Goal: Find specific page/section: Find specific page/section

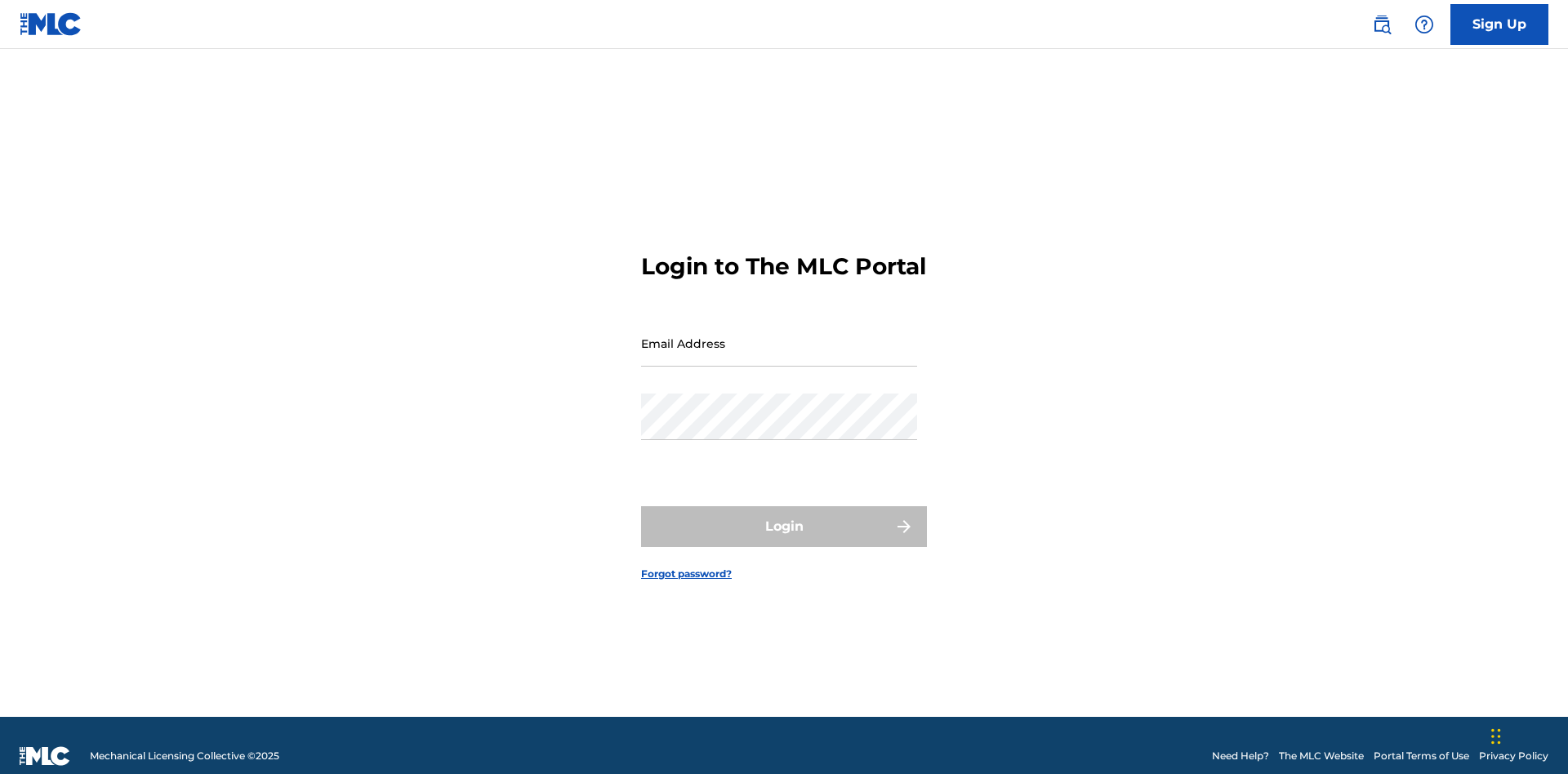
scroll to position [21, 0]
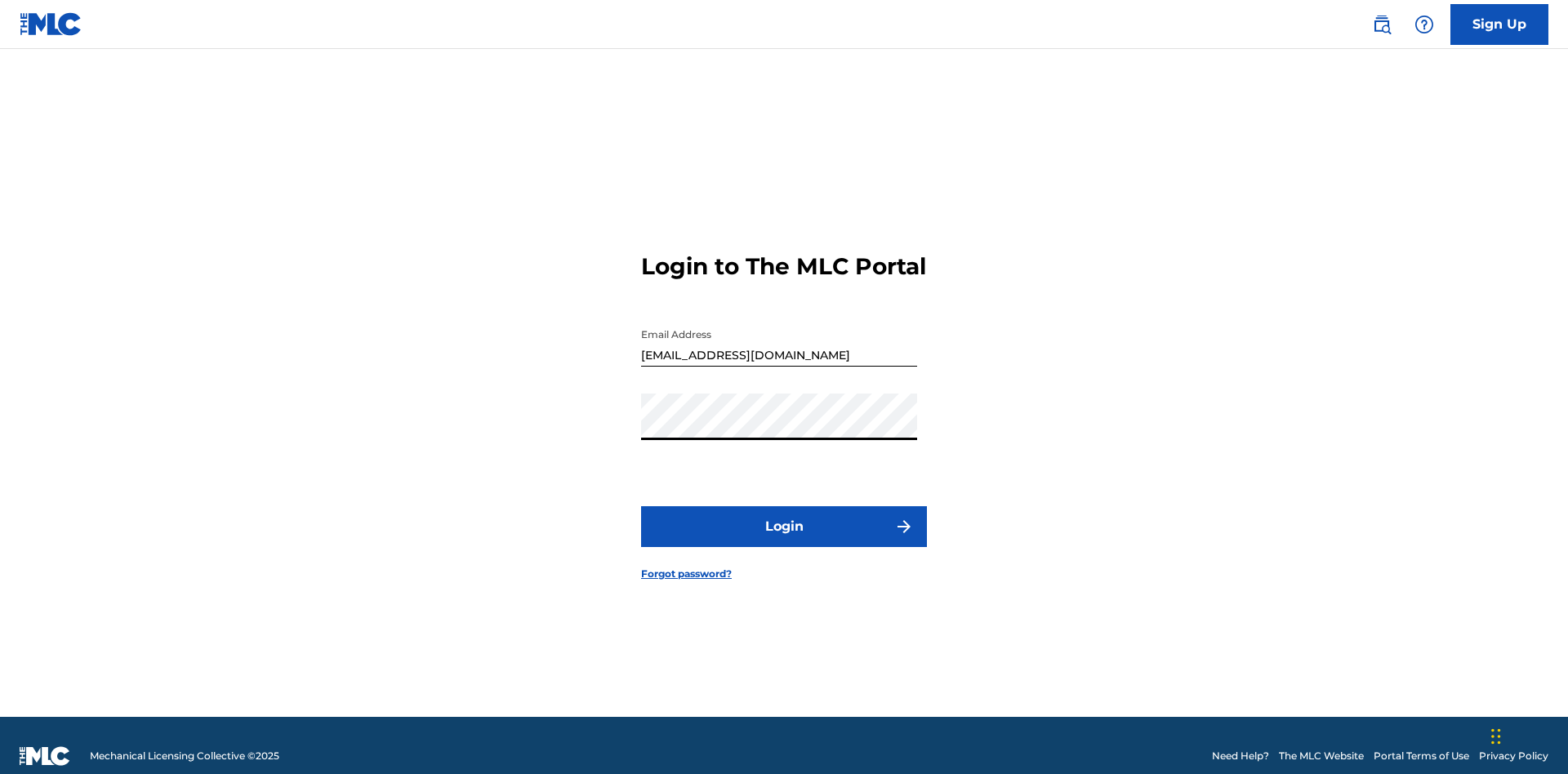
click at [784, 519] on button "Login" at bounding box center [784, 526] width 286 height 41
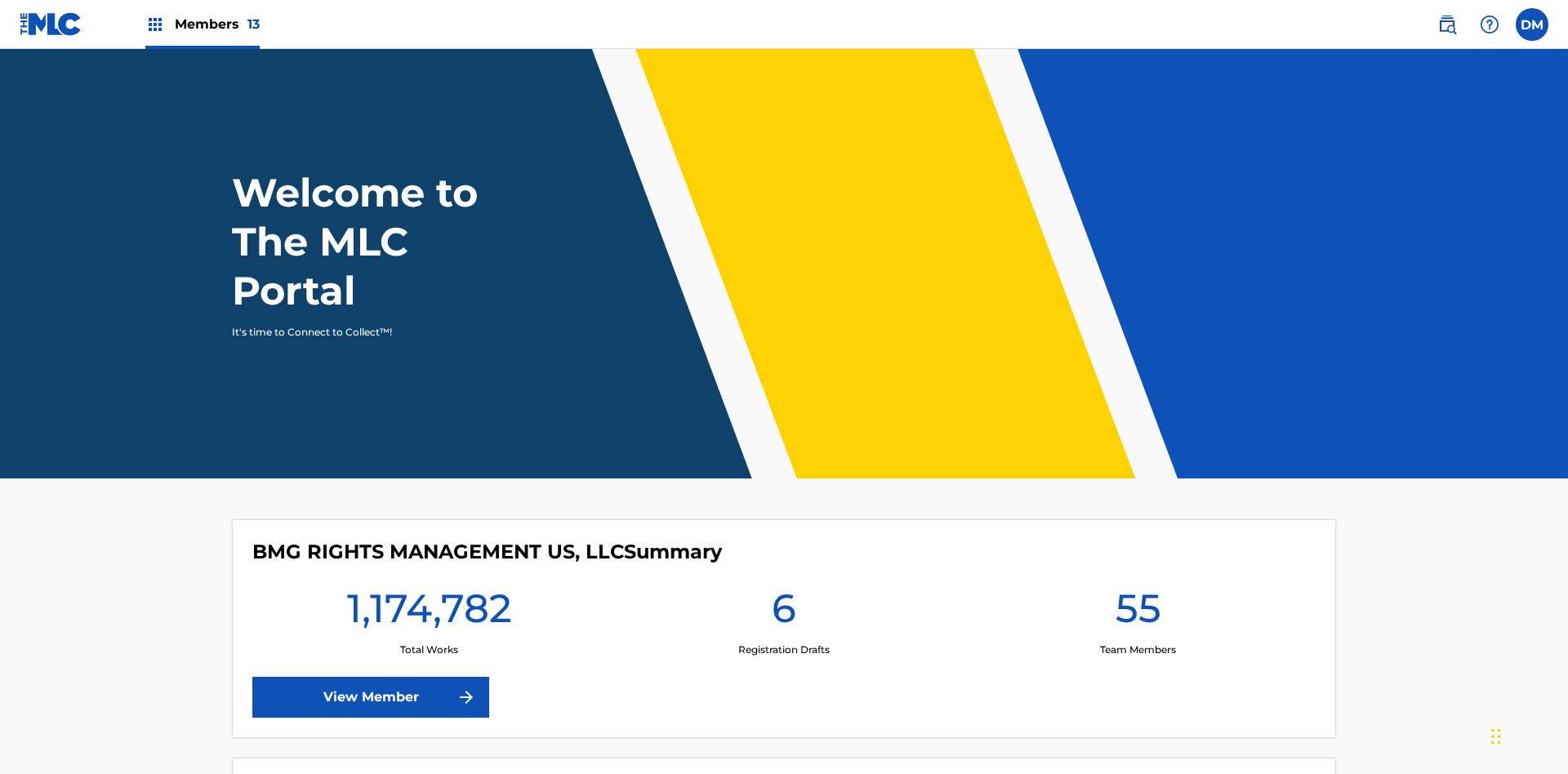
click at [202, 24] on span "Members 13" at bounding box center [218, 24] width 85 height 19
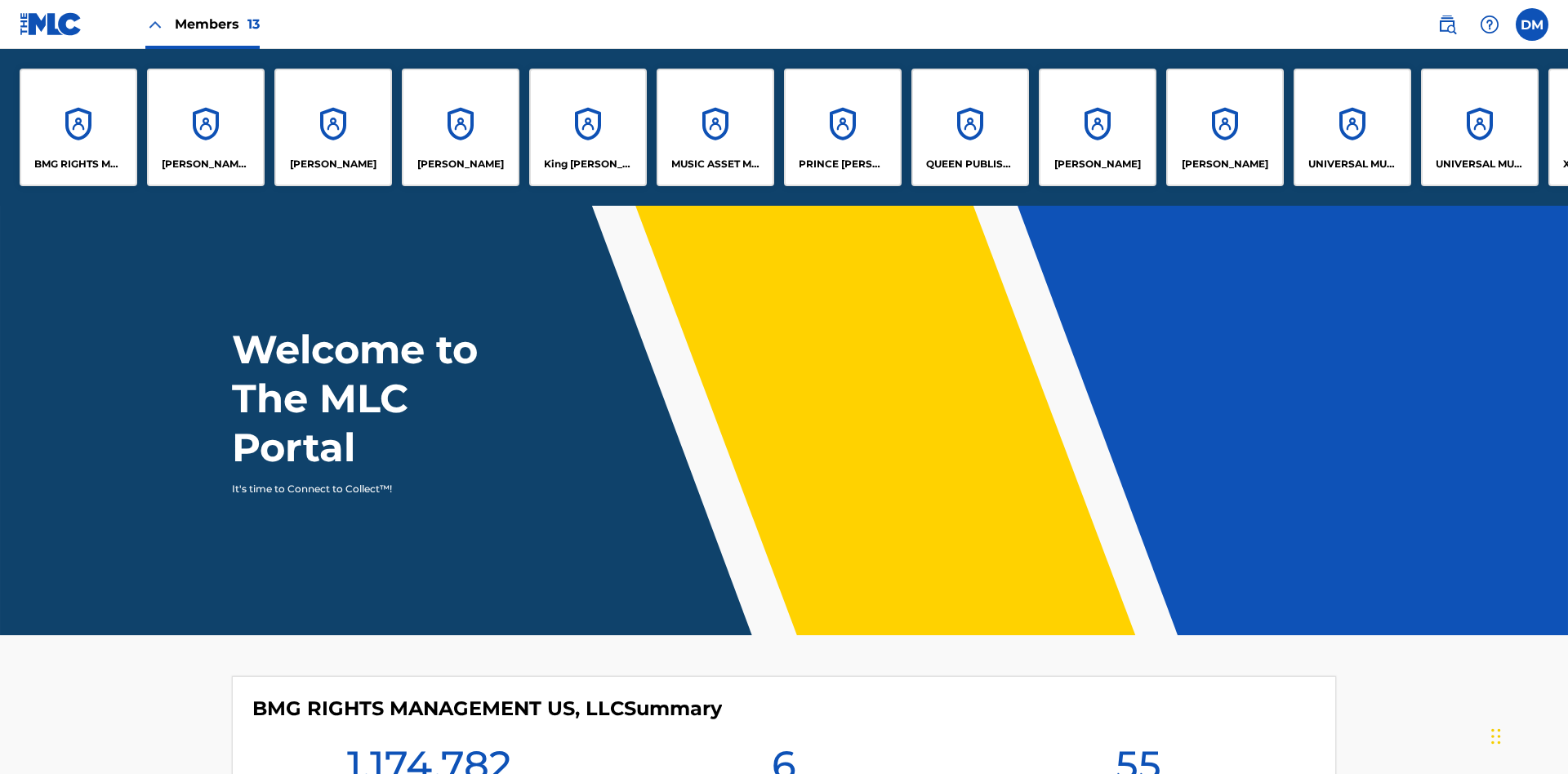
click at [842, 164] on p "PRINCE [PERSON_NAME]" at bounding box center [843, 164] width 89 height 15
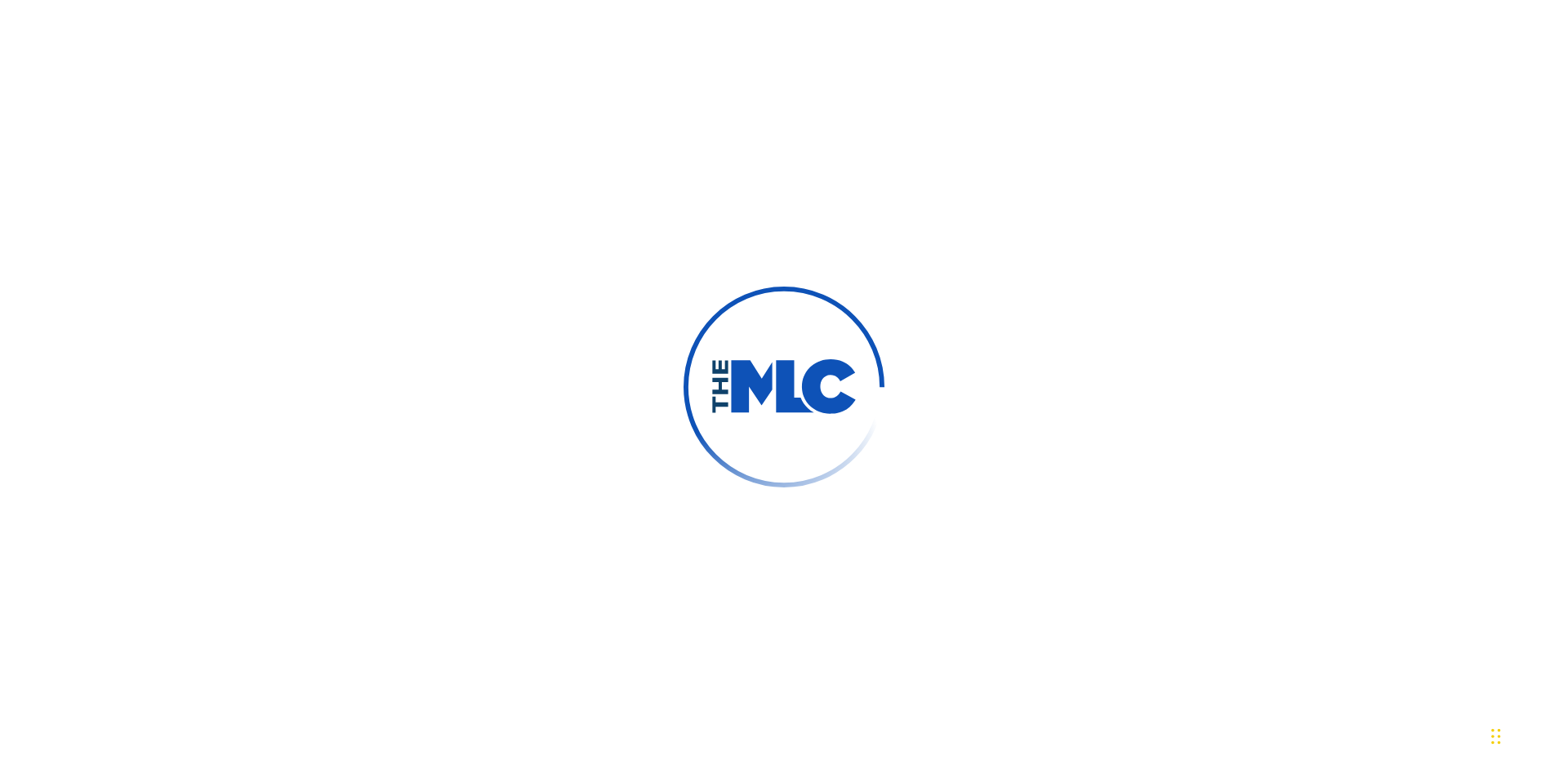
scroll to position [152, 0]
